Goal: Task Accomplishment & Management: Manage account settings

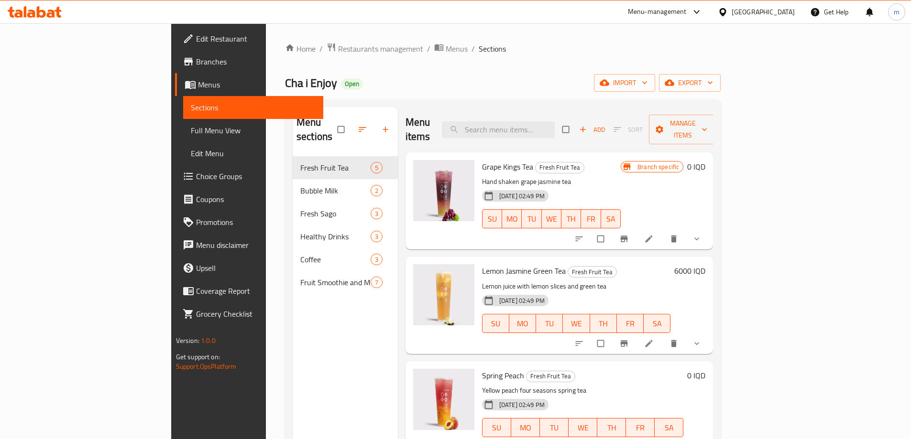
click at [44, 12] on icon at bounding box center [41, 11] width 9 height 11
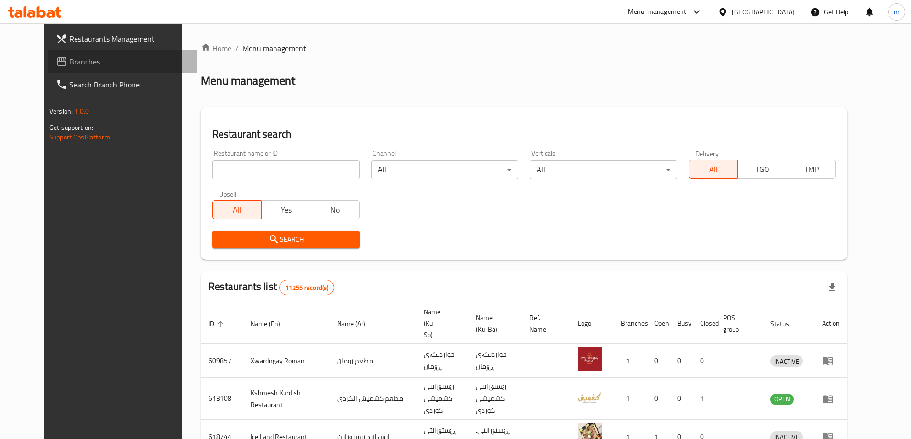
click at [69, 60] on span "Branches" at bounding box center [128, 61] width 119 height 11
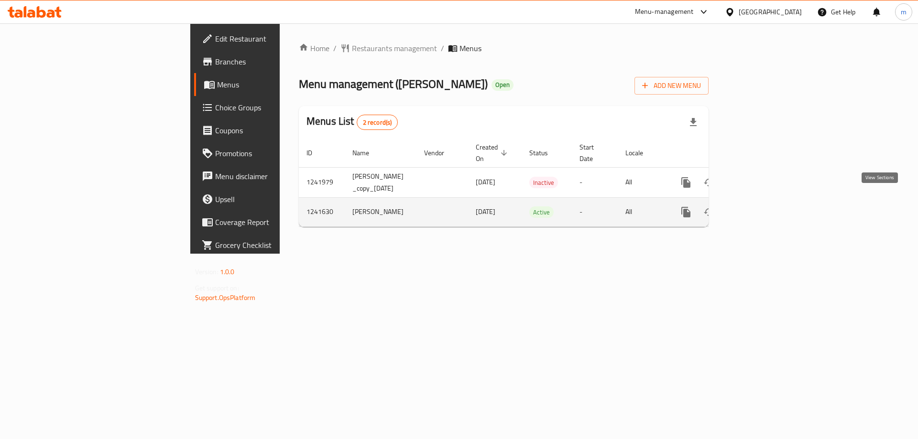
click at [760, 206] on icon "enhanced table" at bounding box center [754, 211] width 11 height 11
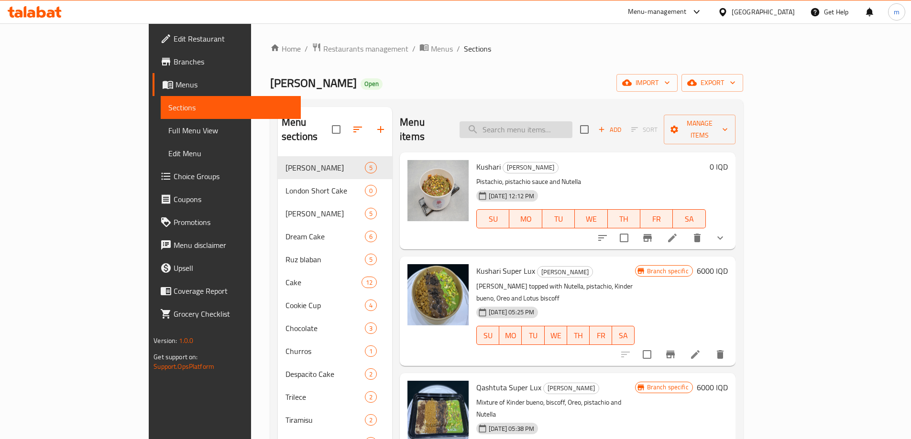
click at [554, 124] on input "search" at bounding box center [515, 129] width 113 height 17
paste input "Cake Amed Al Zamel Lazy Cake"
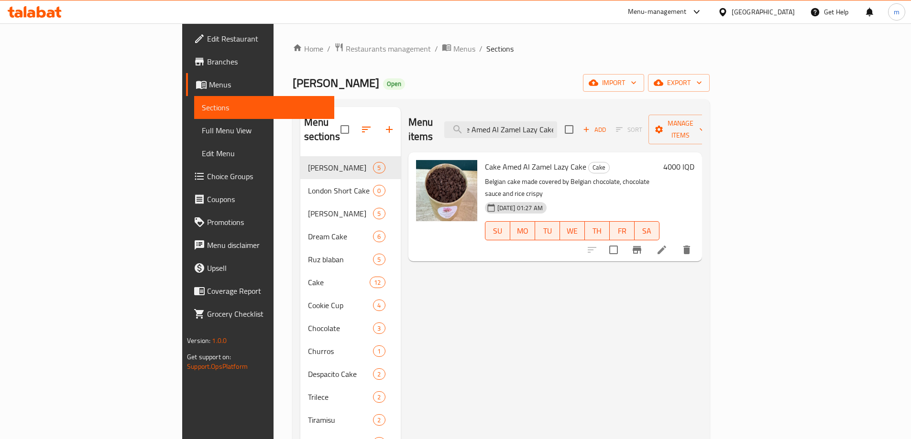
type input "Cake Amed Al Zamel Lazy Cake"
click at [675, 241] on li at bounding box center [661, 249] width 27 height 17
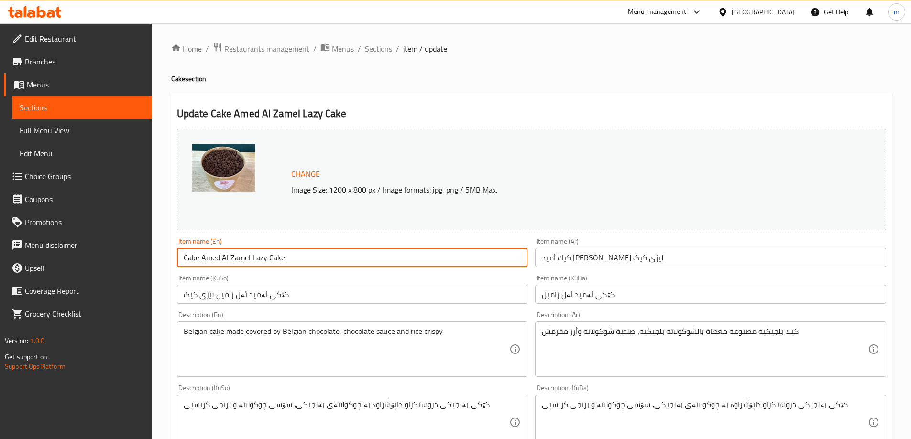
click at [196, 258] on input "Cake Amed Al Zamel Lazy Cake" at bounding box center [352, 257] width 351 height 19
type input "Amed Al Zamel Lazy Cake"
click at [653, 258] on input "كيك أميد الزامل لیزی کیک" at bounding box center [710, 257] width 351 height 19
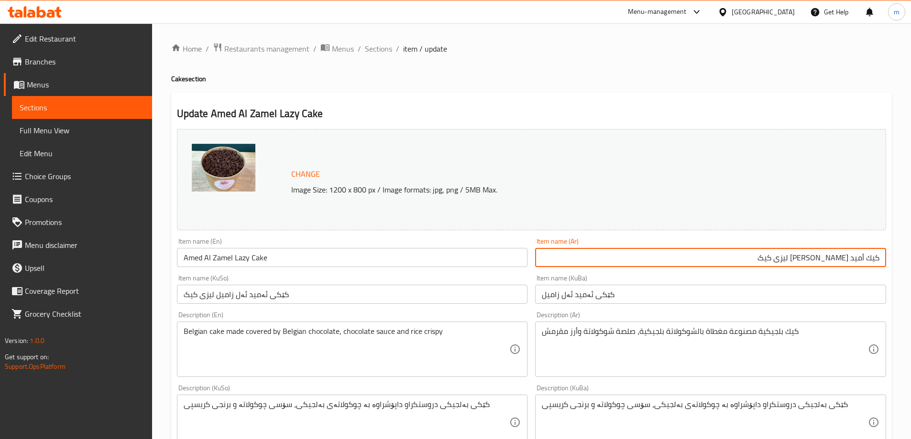
click at [873, 257] on input "كيك أميد الزامل لیزی کیک" at bounding box center [710, 257] width 351 height 19
click at [330, 299] on input "کێکی ئەمید ئەل زامیل لیزی کیک" at bounding box center [352, 294] width 351 height 19
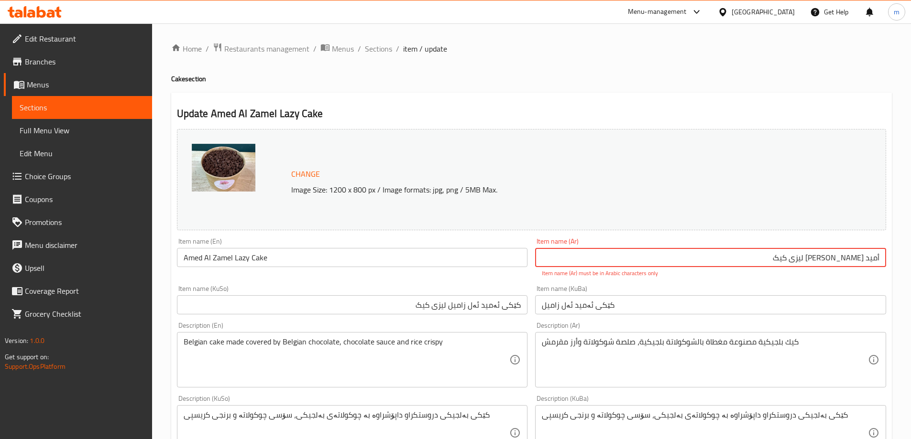
drag, startPoint x: 829, startPoint y: 257, endPoint x: 786, endPoint y: 256, distance: 43.5
click at [786, 256] on input "أميد الزامل لیزی کیک" at bounding box center [710, 257] width 351 height 19
type input "أميد الزامل ليزي كيك"
click at [454, 307] on div "Item name (KuSo) کێکی ئەمید ئەل زامیل لیزی کیک Item name (KuSo)" at bounding box center [352, 300] width 358 height 37
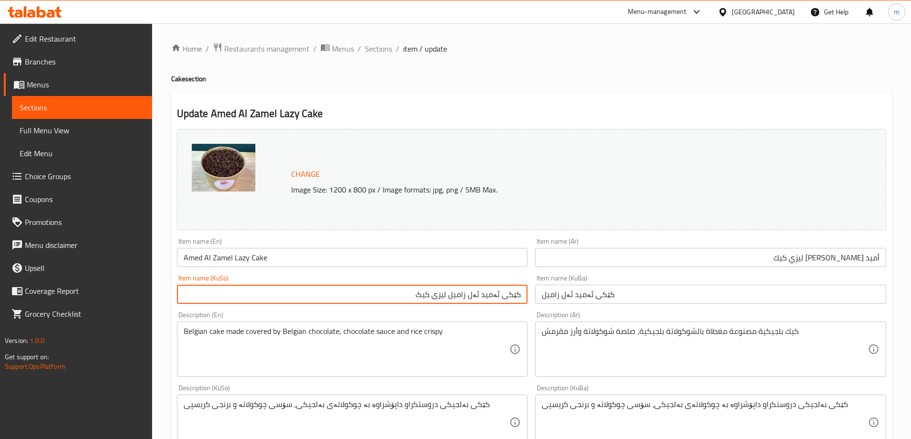
click at [507, 296] on input "کێکی ئەمید ئەل زامیل لیزی کیک" at bounding box center [352, 294] width 351 height 19
click at [467, 298] on input "ئەمید ئەل زامیل لیزی کیک" at bounding box center [352, 294] width 351 height 19
drag, startPoint x: 470, startPoint y: 297, endPoint x: 358, endPoint y: 273, distance: 114.4
click at [358, 273] on div "Item name (KuSo) ئەمید ئەل زامیل لیزی کیک Item name (KuSo)" at bounding box center [352, 289] width 358 height 37
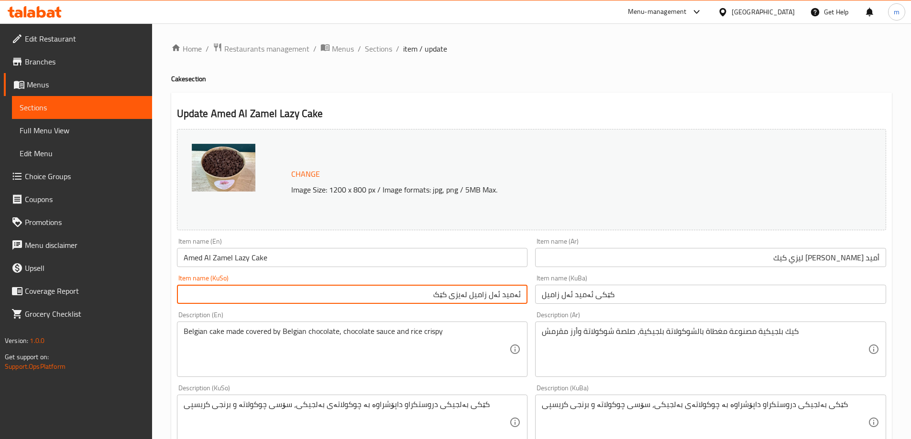
click at [474, 295] on input "ئەمید ئەل زامیل لەیزی کێک" at bounding box center [352, 294] width 351 height 19
type input "ئەمید ئەل زامیل لەیزی کێک"
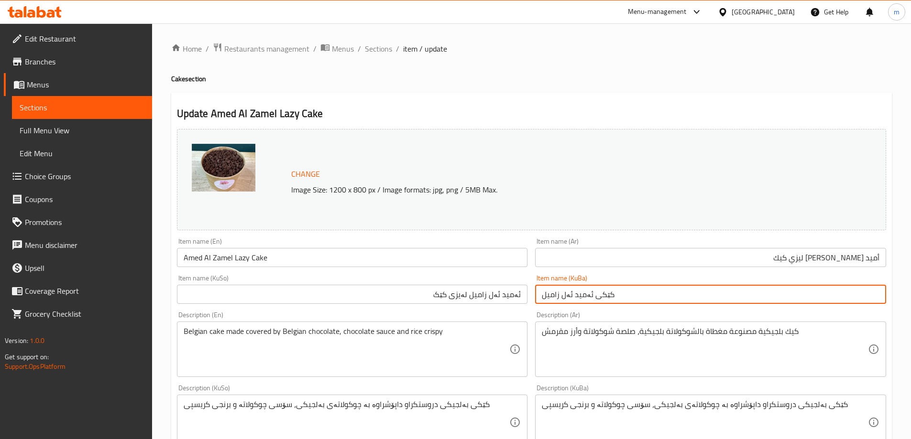
click at [593, 290] on input "کێکی ئەمید ئەل زامیل" at bounding box center [710, 294] width 351 height 19
click at [594, 290] on input "کێکی ئەمید ئەل زامیل" at bounding box center [710, 294] width 351 height 19
paste input "ئەمید ئەل زامیل لەیزی کێک"
type input "ئەمید ئەل زامیل لەیزی کێک"
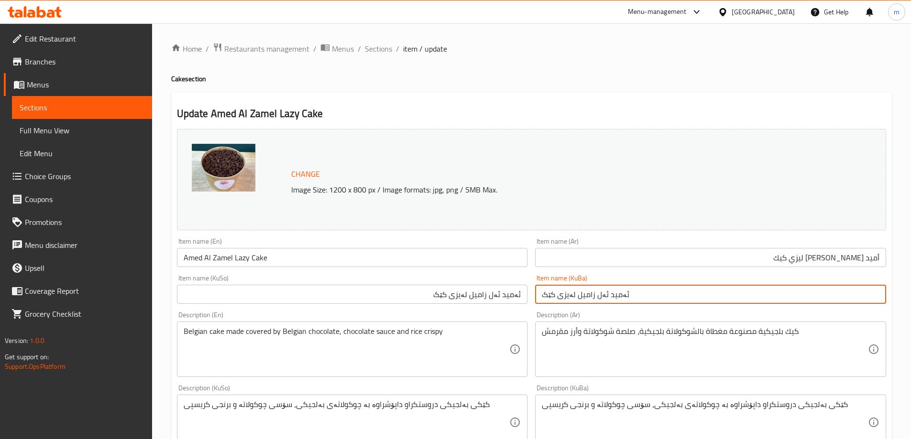
click at [250, 259] on input "Amed Al Zamel Lazy Cake" at bounding box center [352, 257] width 351 height 19
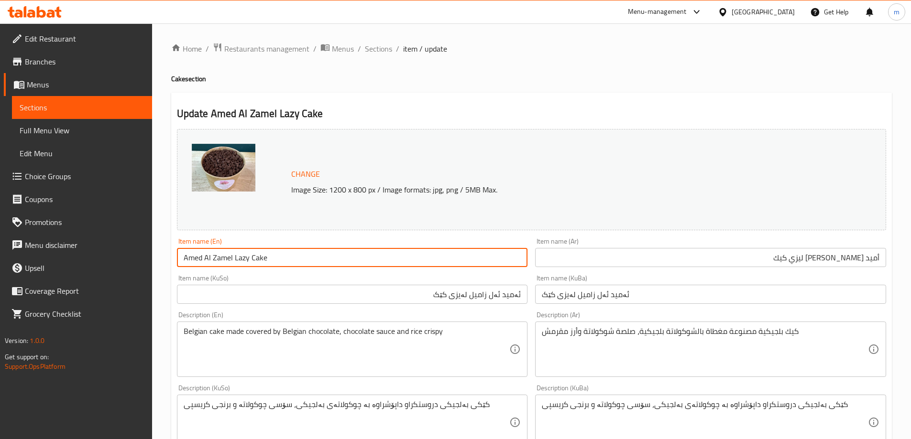
click at [250, 259] on input "Amed Al Zamel Lazy Cake" at bounding box center [352, 257] width 351 height 19
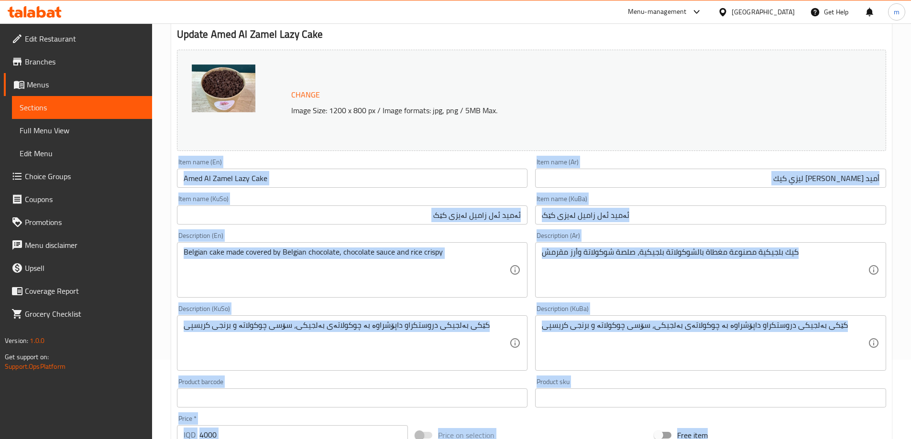
drag, startPoint x: 867, startPoint y: 254, endPoint x: 917, endPoint y: 361, distance: 118.2
click at [911, 360] on html "​ Menu-management Iraq Get Help m Edit Restaurant Branches Menus Sections Full …" at bounding box center [455, 140] width 911 height 439
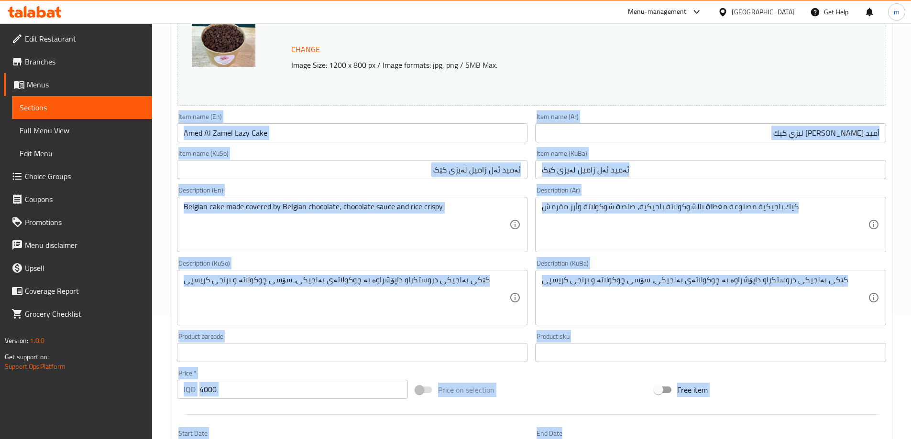
scroll to position [360, 0]
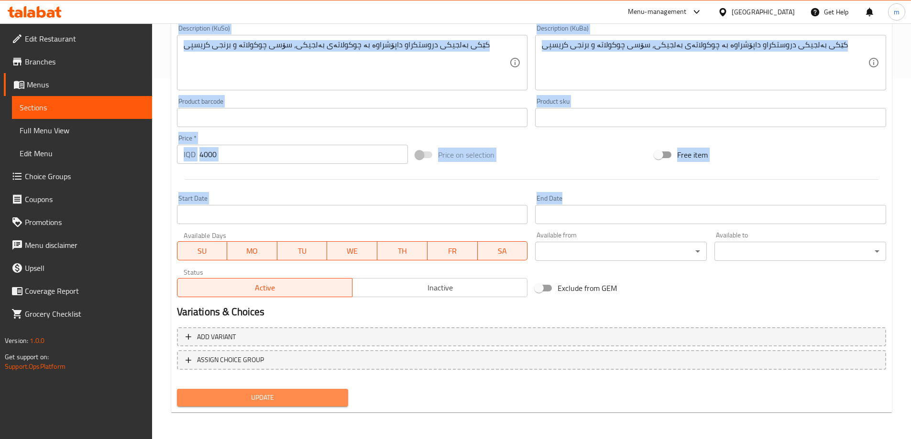
click at [246, 393] on span "Update" at bounding box center [263, 398] width 156 height 12
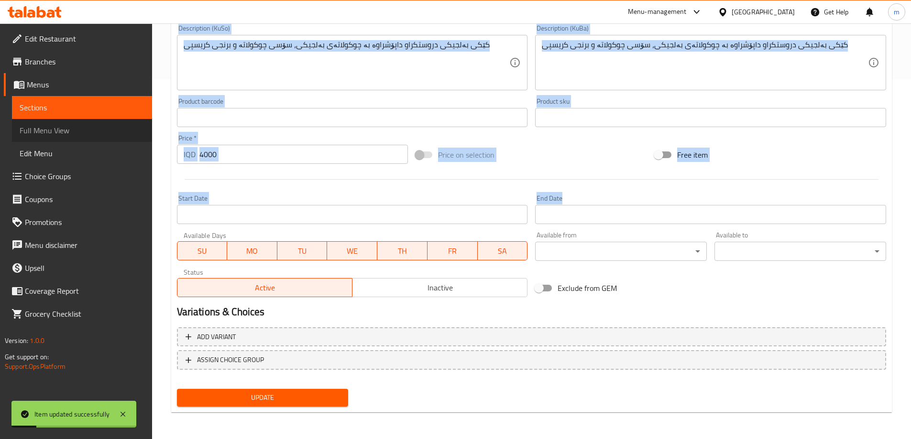
click at [57, 134] on span "Full Menu View" at bounding box center [82, 130] width 125 height 11
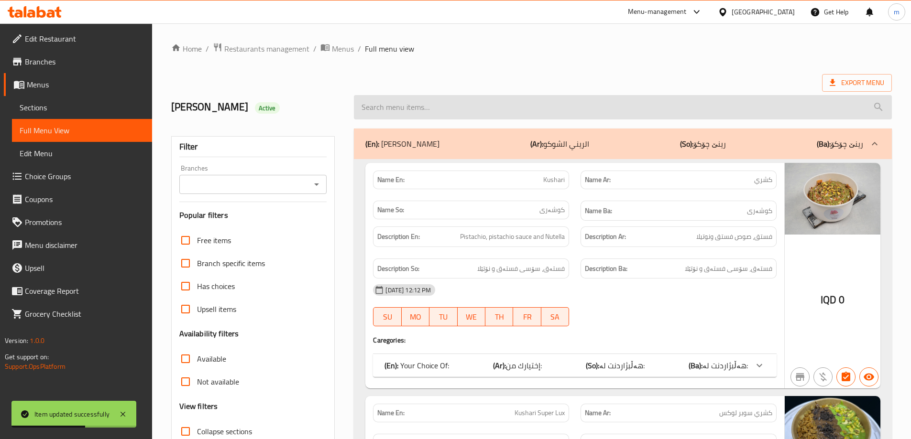
click at [462, 108] on input "search" at bounding box center [623, 107] width 538 height 24
paste input "Amed Al Zamel Lazy Cake"
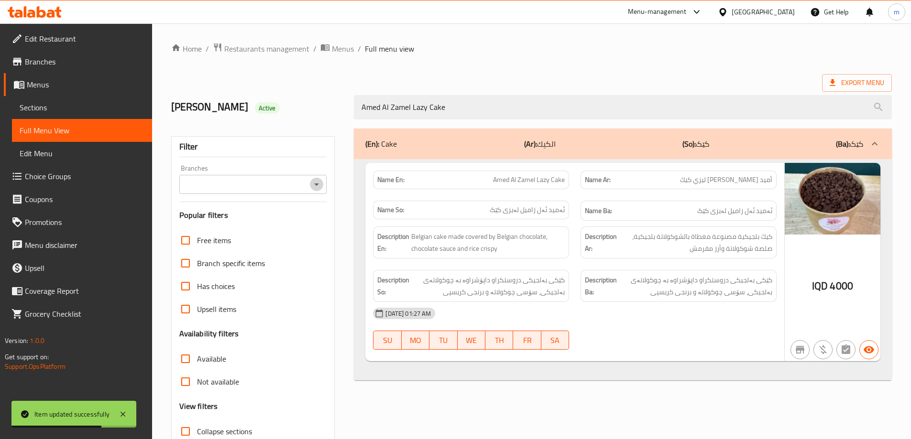
click at [322, 187] on icon "Open" at bounding box center [316, 184] width 11 height 11
type input "Amed Al Zamel Lazy Cake"
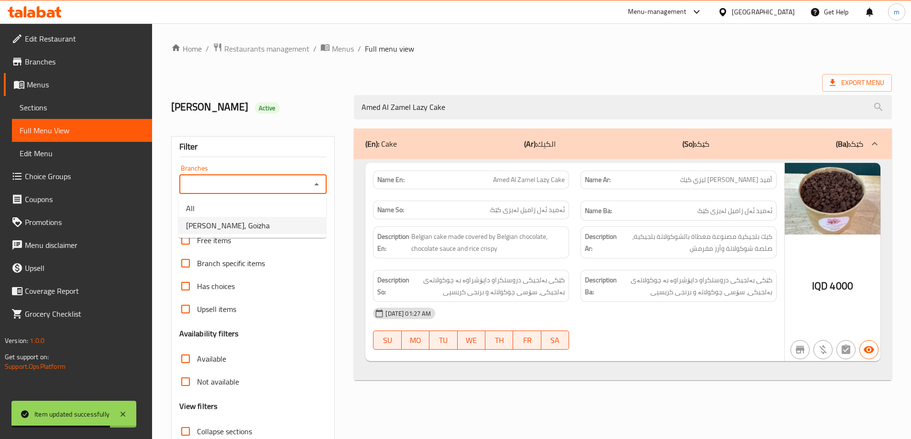
click at [259, 221] on li "Rene Choco, Goizha" at bounding box center [252, 225] width 148 height 17
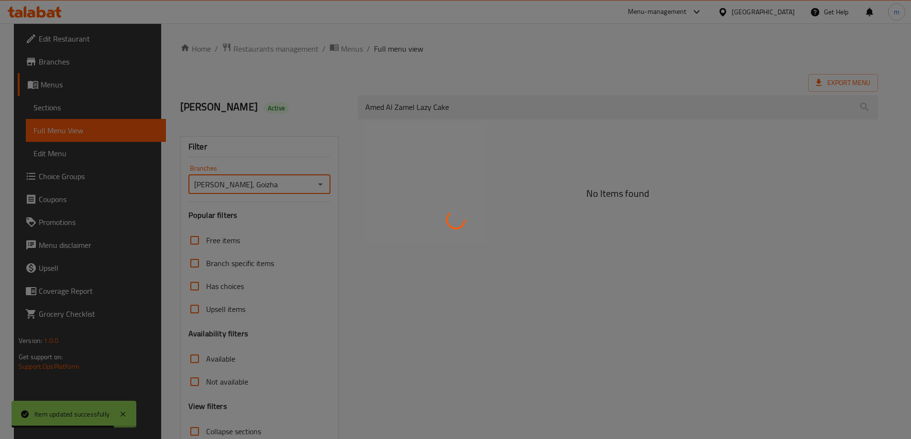
type input "Rene Choco, Goizha"
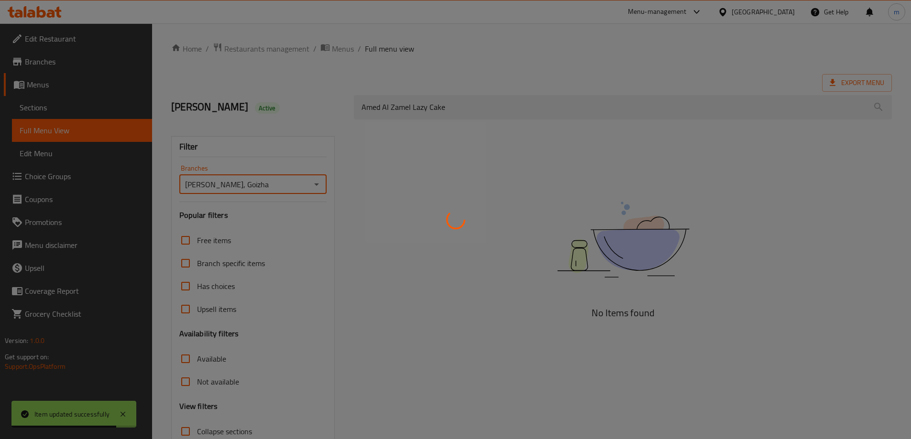
click at [297, 117] on div at bounding box center [455, 219] width 911 height 439
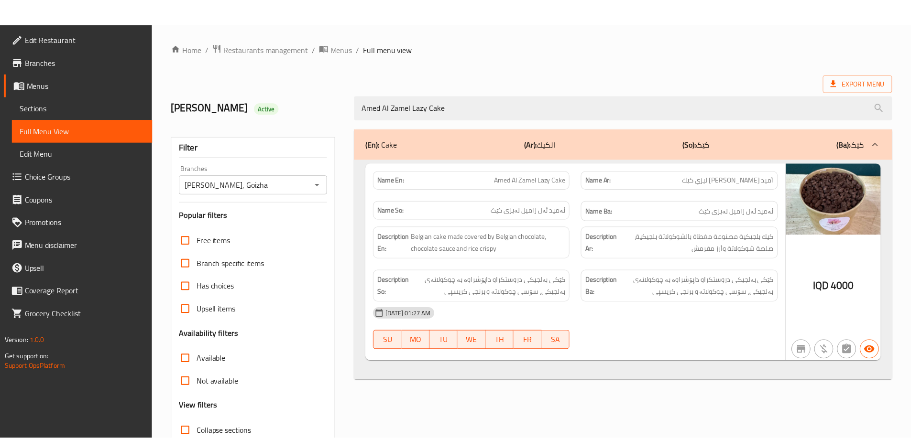
scroll to position [69, 0]
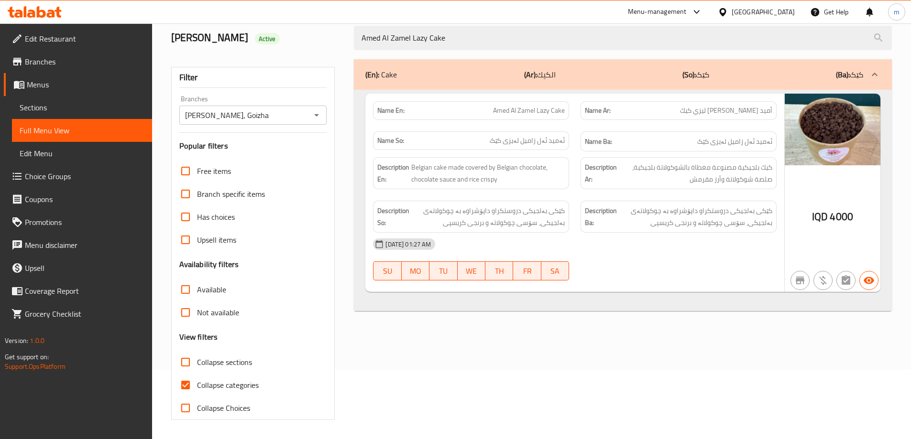
click at [44, 19] on div at bounding box center [34, 11] width 69 height 19
click at [48, 14] on icon at bounding box center [51, 14] width 8 height 8
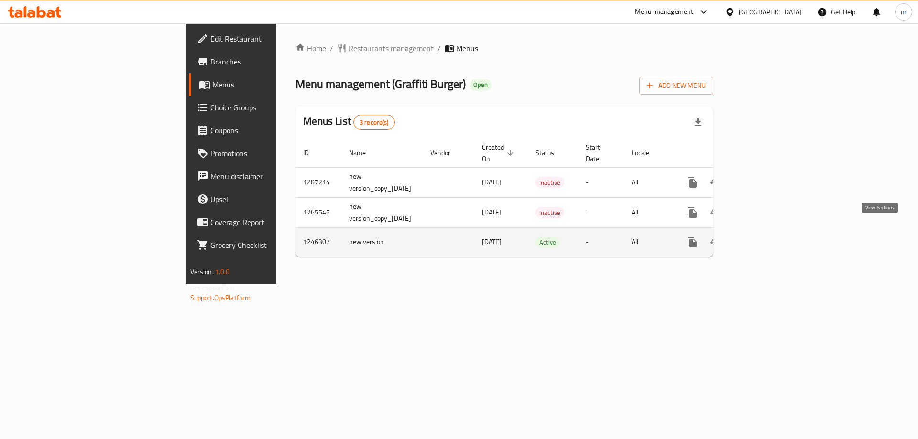
click at [772, 231] on link "enhanced table" at bounding box center [760, 242] width 23 height 23
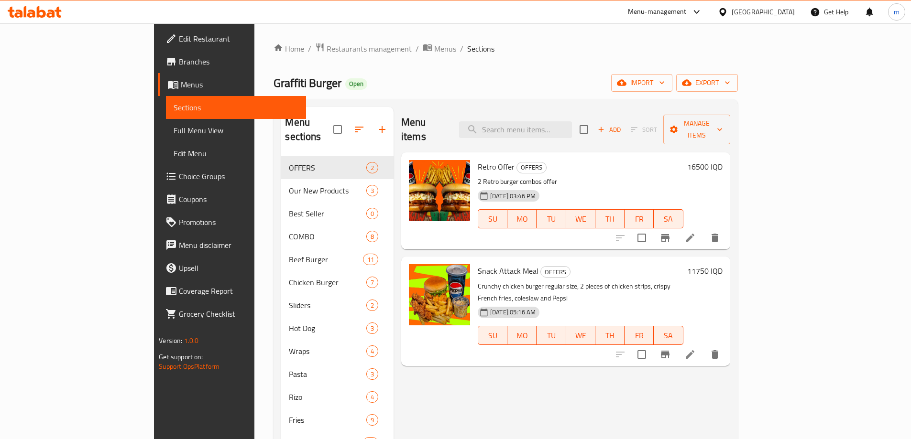
click at [174, 129] on span "Full Menu View" at bounding box center [236, 130] width 125 height 11
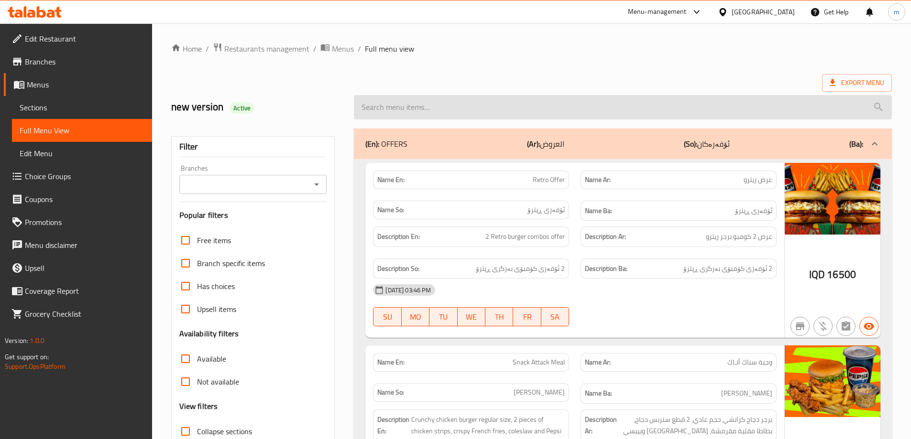
click at [478, 114] on input "search" at bounding box center [623, 107] width 538 height 24
paste input "Snack Attack Meal"
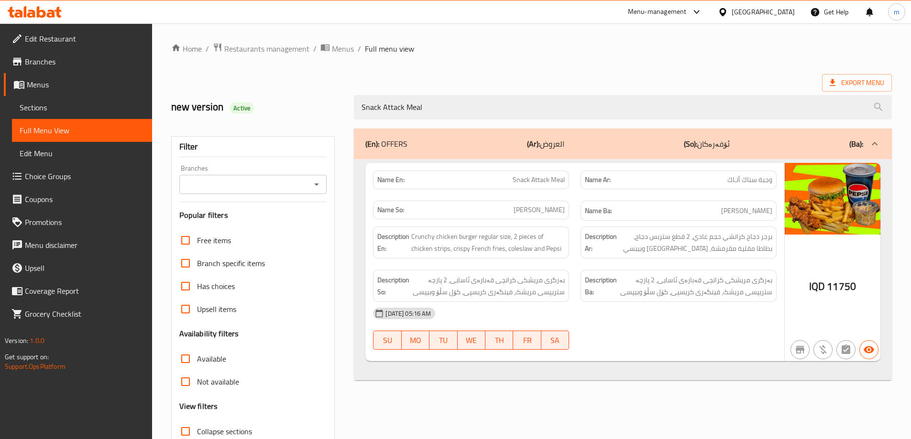
click at [320, 184] on icon "Open" at bounding box center [316, 184] width 11 height 11
type input "Snack Attack Meal"
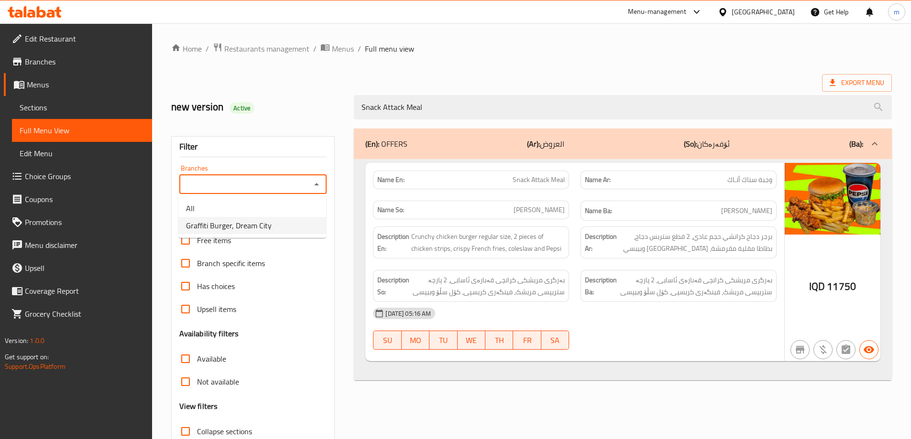
click at [258, 229] on span "Graffiti Burger, Dream City" at bounding box center [229, 225] width 86 height 11
type input "Graffiti Burger, Dream City"
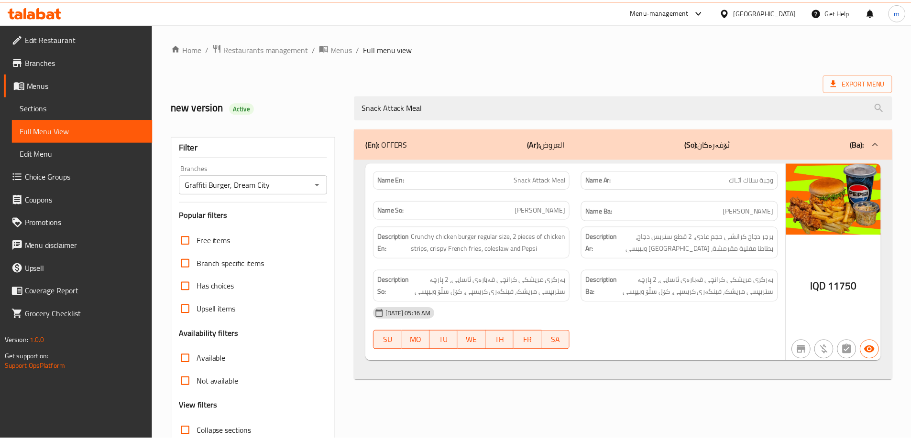
scroll to position [69, 0]
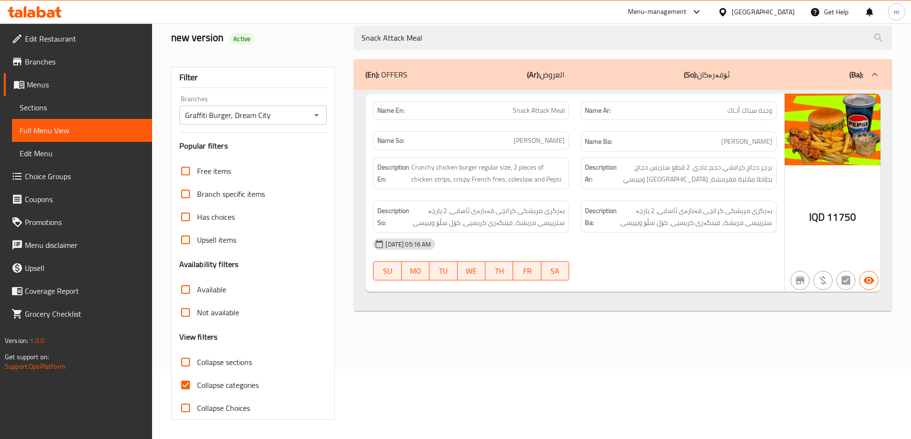
drag, startPoint x: 416, startPoint y: 38, endPoint x: 290, endPoint y: 22, distance: 127.2
click at [291, 23] on div "​ Menu-management [GEOGRAPHIC_DATA] Get Help m Edit Restaurant Branches Menus S…" at bounding box center [455, 162] width 911 height 416
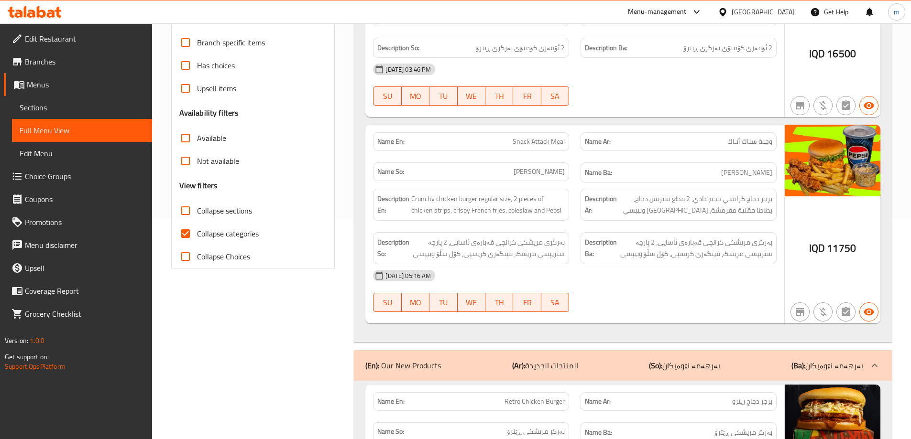
scroll to position [293, 0]
